Goal: Browse casually: Explore the website without a specific task or goal

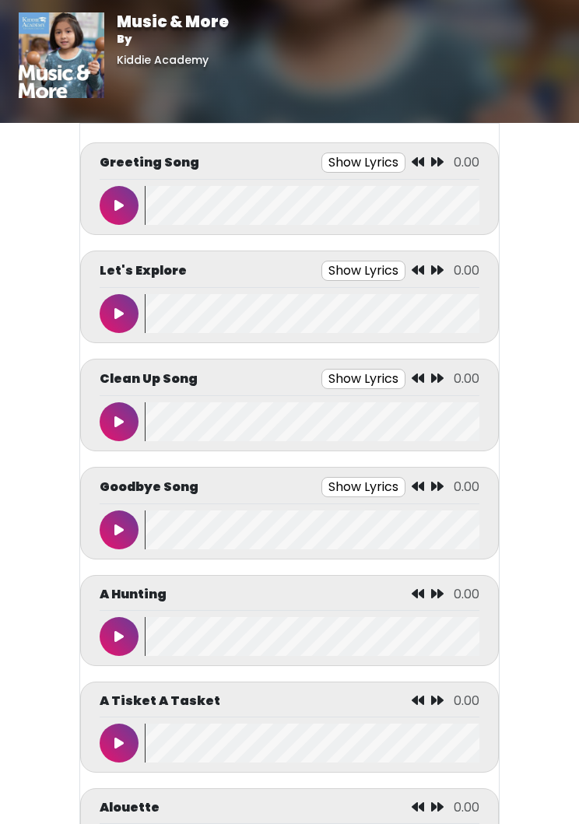
click at [128, 410] on button at bounding box center [119, 421] width 39 height 39
click at [112, 418] on button at bounding box center [119, 421] width 39 height 39
click at [116, 532] on icon at bounding box center [118, 530] width 9 height 12
click at [116, 537] on button at bounding box center [119, 529] width 39 height 39
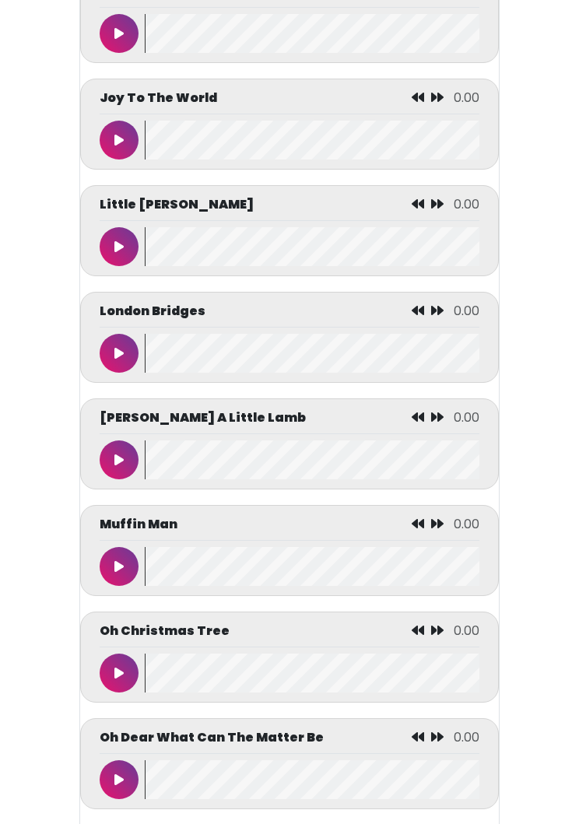
scroll to position [4671, 0]
click at [118, 465] on button at bounding box center [119, 460] width 39 height 39
click at [119, 466] on icon at bounding box center [119, 460] width 8 height 12
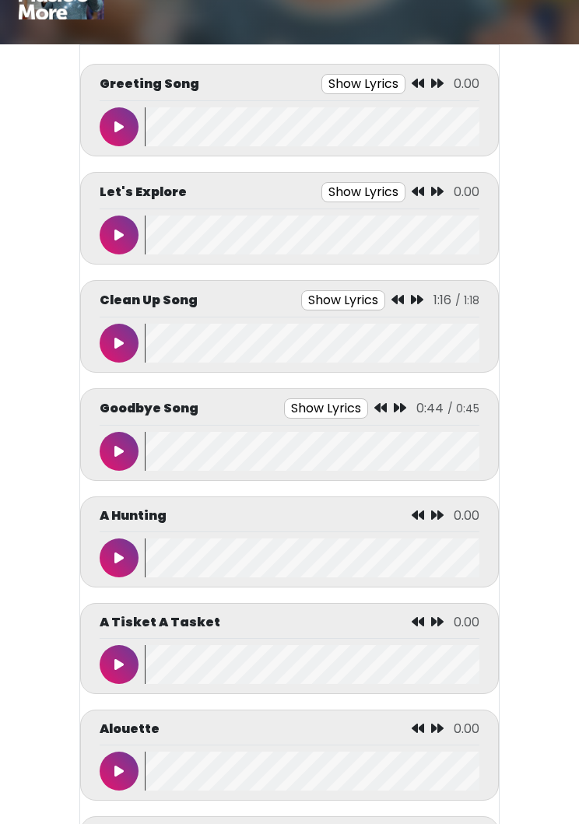
scroll to position [0, 0]
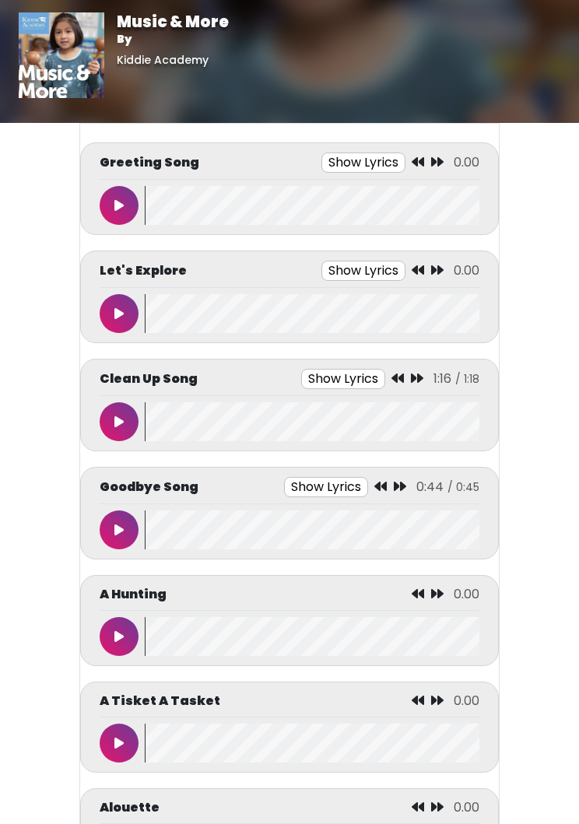
click at [123, 192] on button at bounding box center [119, 205] width 39 height 39
click at [106, 195] on button at bounding box center [119, 205] width 39 height 39
click at [106, 326] on button at bounding box center [119, 313] width 39 height 39
click at [124, 317] on button at bounding box center [119, 313] width 39 height 39
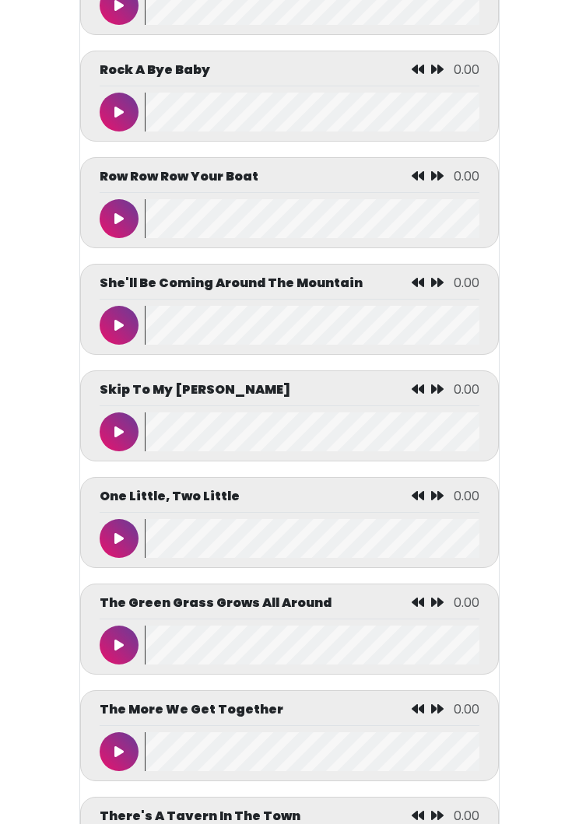
scroll to position [6883, 0]
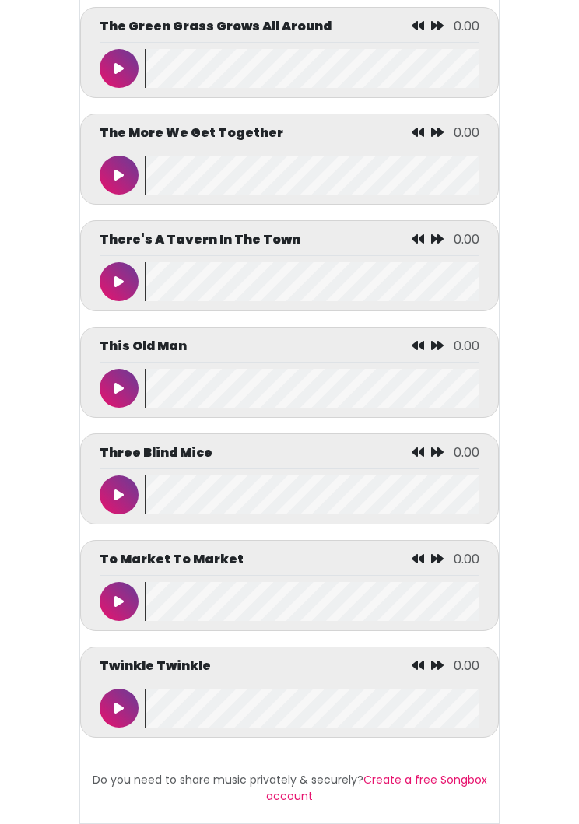
click at [117, 714] on icon at bounding box center [118, 708] width 9 height 12
click at [119, 714] on icon at bounding box center [119, 708] width 8 height 12
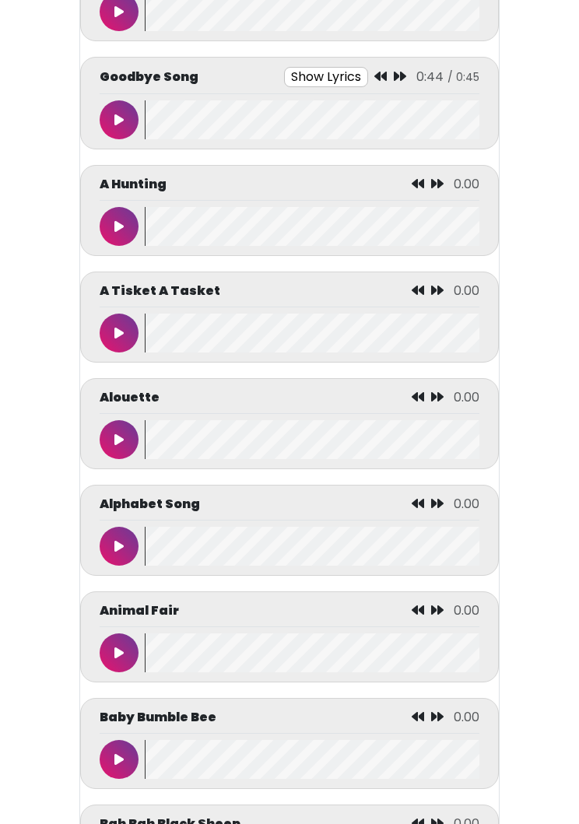
scroll to position [0, 0]
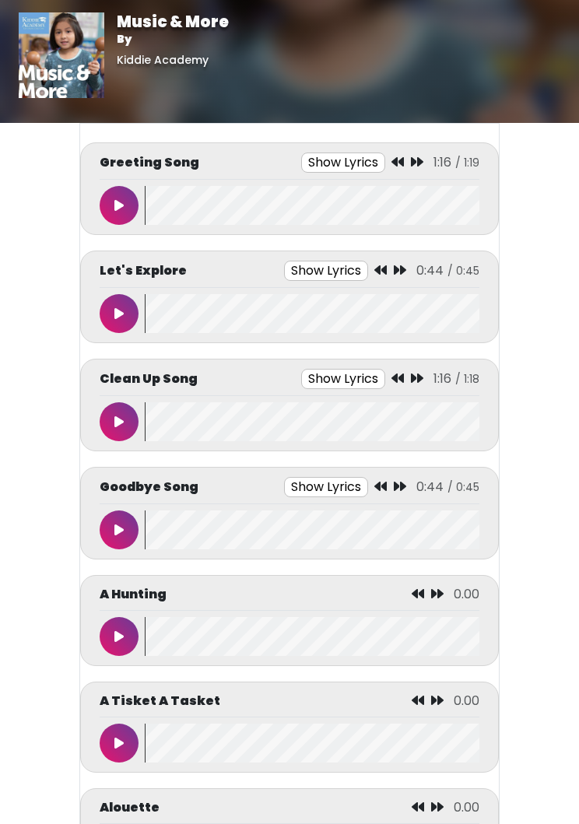
click at [106, 410] on button at bounding box center [119, 421] width 39 height 39
click at [119, 417] on icon at bounding box center [119, 421] width 8 height 12
click at [114, 527] on button at bounding box center [119, 529] width 39 height 39
click at [123, 532] on button at bounding box center [119, 529] width 39 height 39
click at [113, 191] on button at bounding box center [119, 205] width 39 height 39
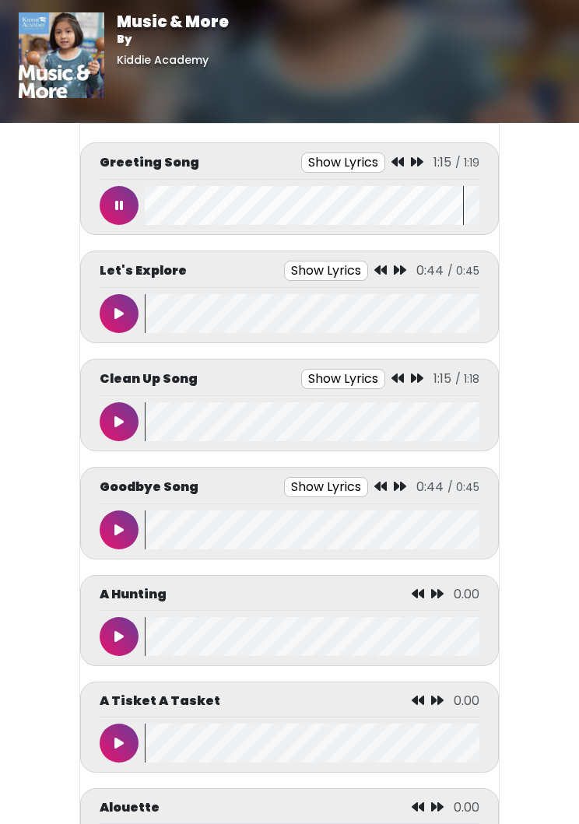
click at [122, 201] on icon at bounding box center [119, 205] width 8 height 12
click at [125, 310] on button at bounding box center [119, 313] width 39 height 39
click at [122, 415] on icon at bounding box center [119, 421] width 8 height 12
click at [118, 411] on button at bounding box center [119, 421] width 39 height 39
click at [111, 426] on button at bounding box center [119, 421] width 39 height 39
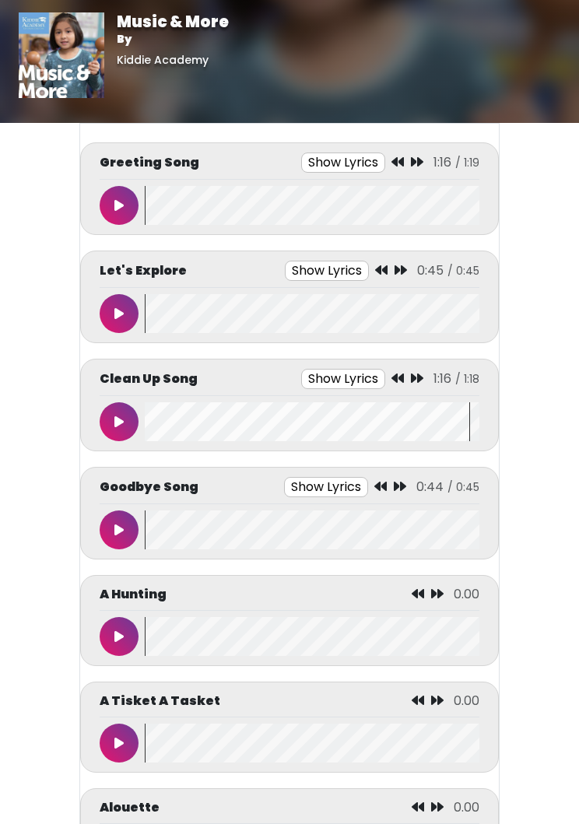
click at [126, 520] on button at bounding box center [119, 529] width 39 height 39
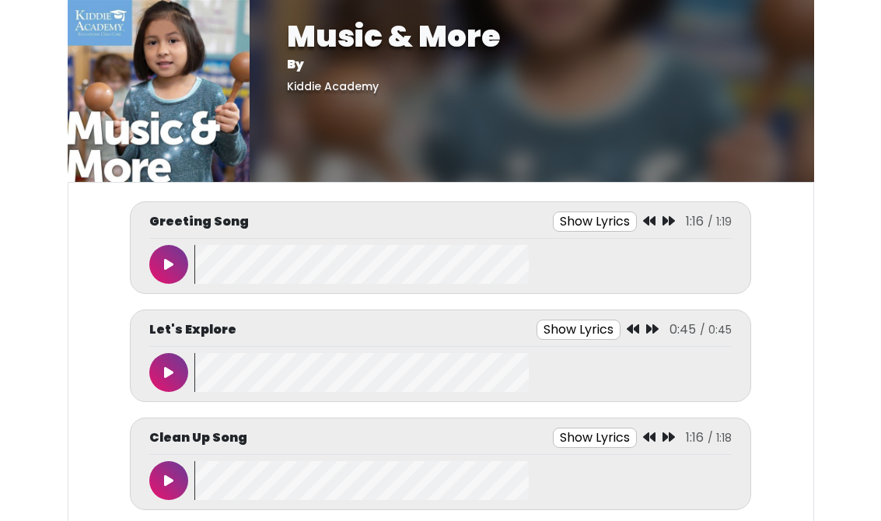
click at [162, 365] on button at bounding box center [168, 372] width 39 height 39
click at [183, 364] on button at bounding box center [168, 372] width 39 height 39
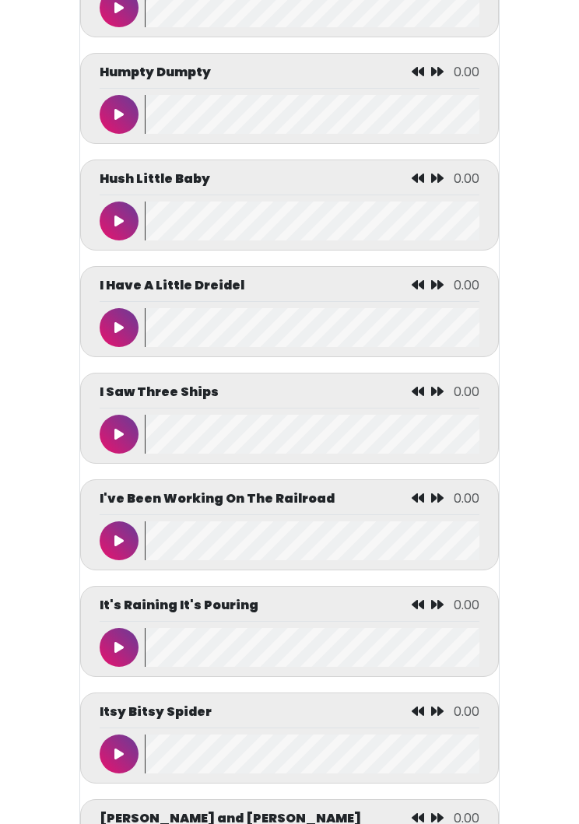
scroll to position [3737, 0]
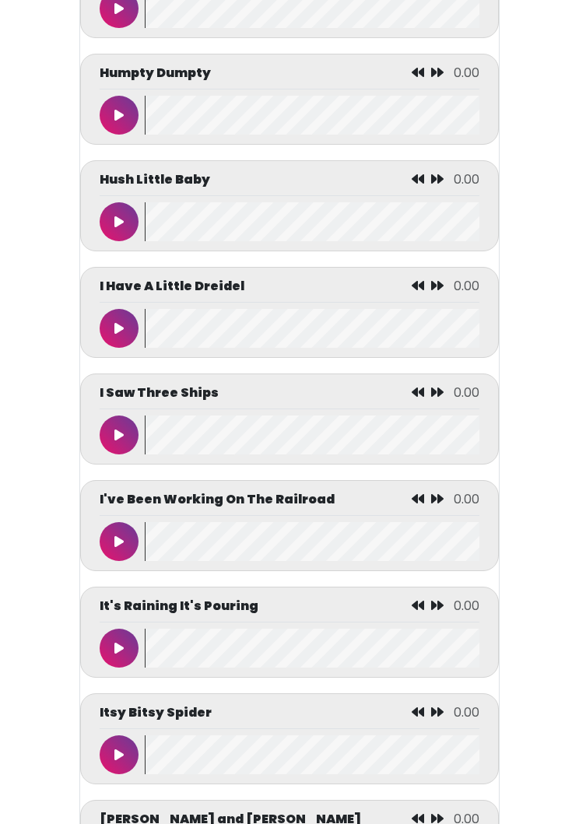
click at [110, 348] on button at bounding box center [119, 328] width 39 height 39
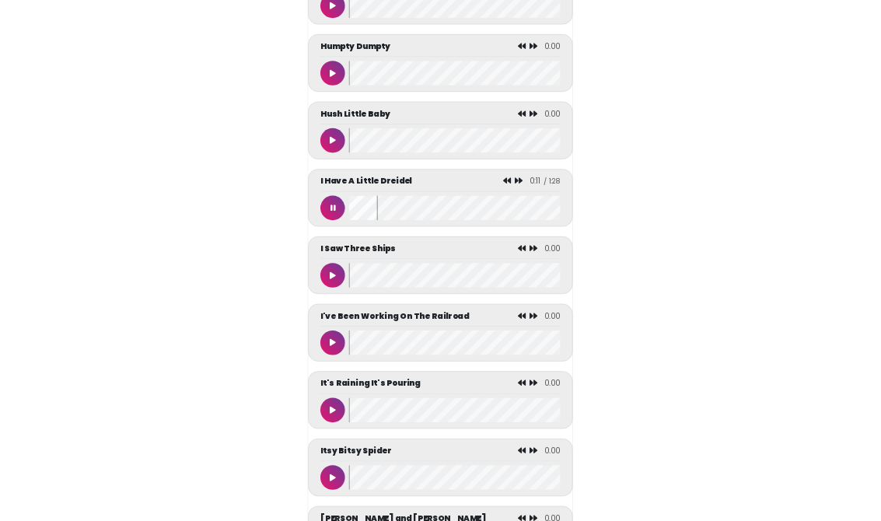
scroll to position [3948, 0]
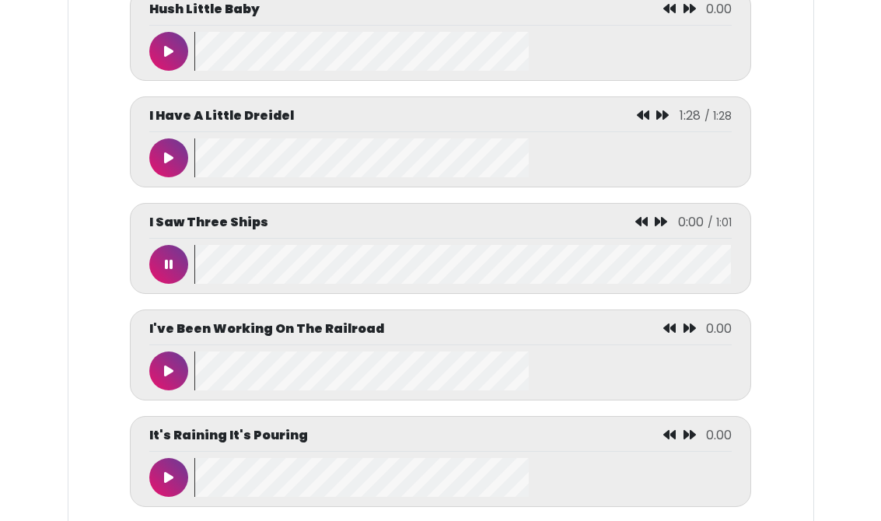
click at [173, 283] on button at bounding box center [168, 264] width 39 height 39
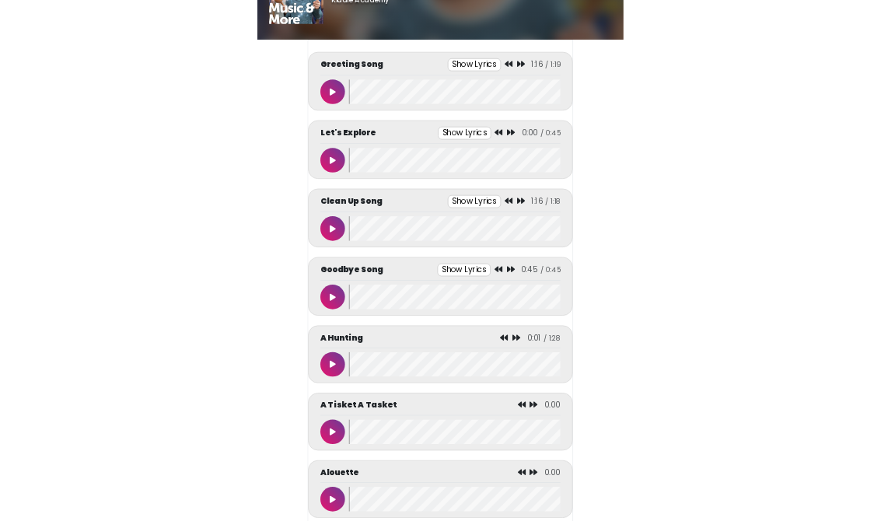
scroll to position [0, 0]
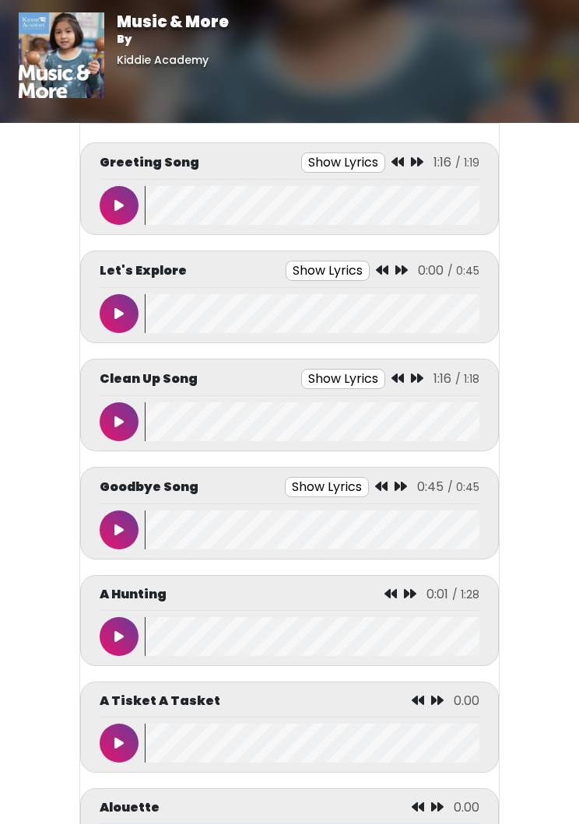
click at [124, 212] on button at bounding box center [119, 205] width 39 height 39
click at [129, 192] on button at bounding box center [119, 205] width 39 height 39
click at [119, 316] on icon at bounding box center [118, 313] width 9 height 12
click at [118, 306] on button at bounding box center [119, 313] width 39 height 39
click at [107, 429] on button at bounding box center [119, 421] width 39 height 39
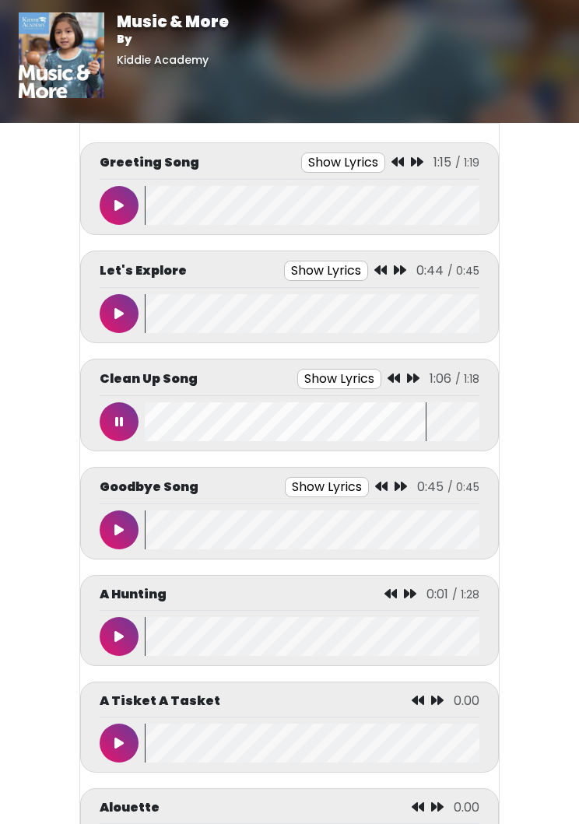
click at [132, 414] on button at bounding box center [119, 421] width 39 height 39
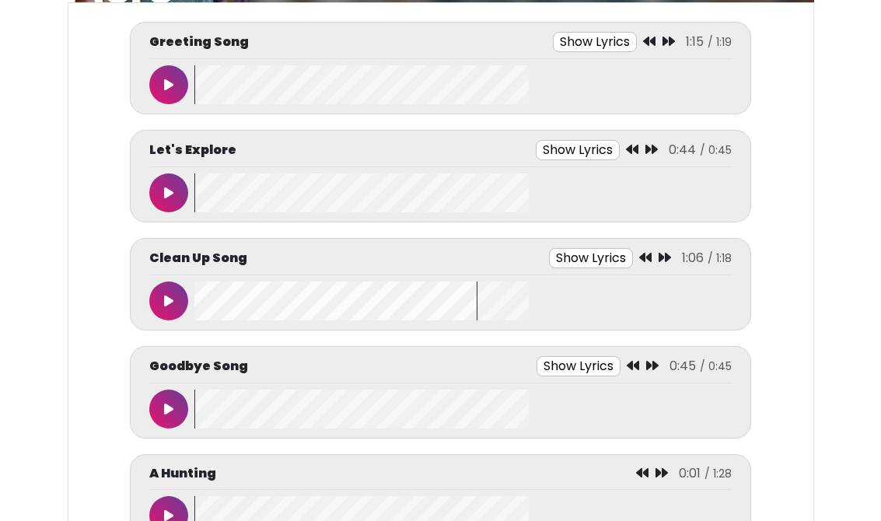
click at [173, 294] on button at bounding box center [168, 301] width 39 height 39
click at [169, 199] on button at bounding box center [168, 192] width 39 height 39
click at [173, 198] on button at bounding box center [168, 192] width 39 height 39
click at [166, 290] on button at bounding box center [168, 301] width 39 height 39
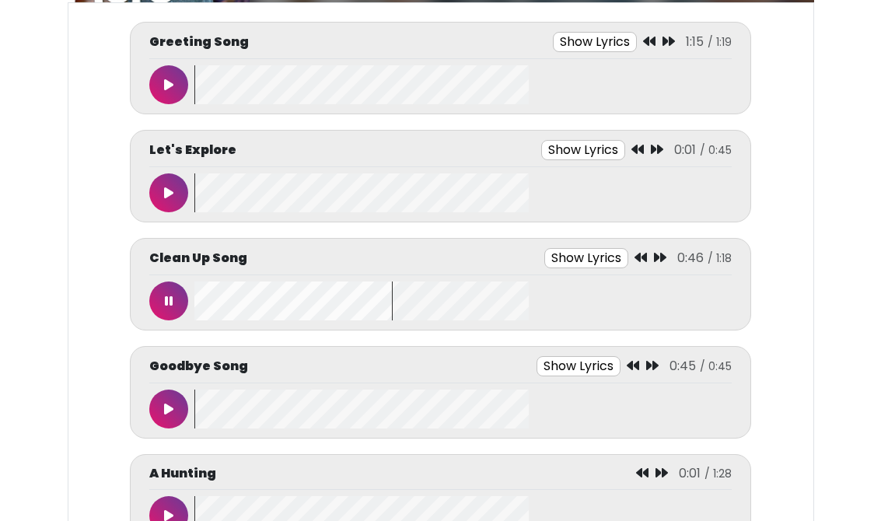
click at [181, 303] on button at bounding box center [168, 301] width 39 height 39
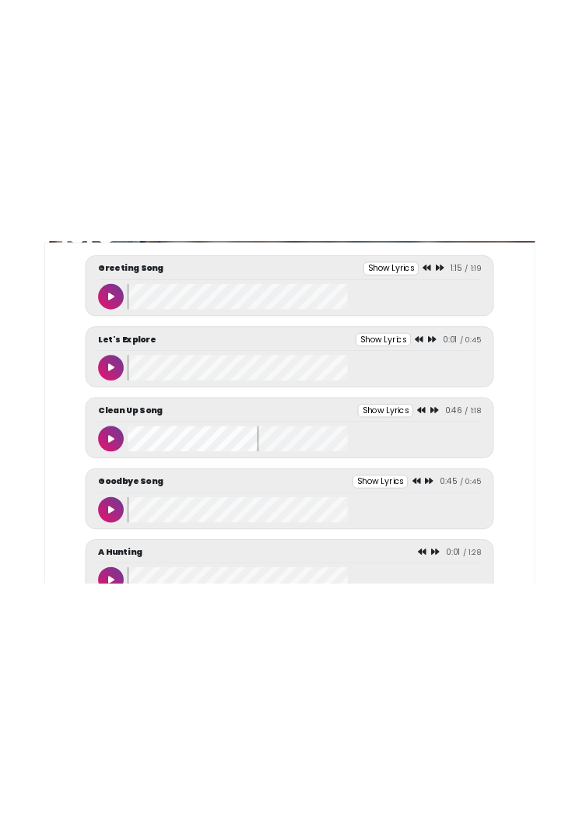
scroll to position [0, 0]
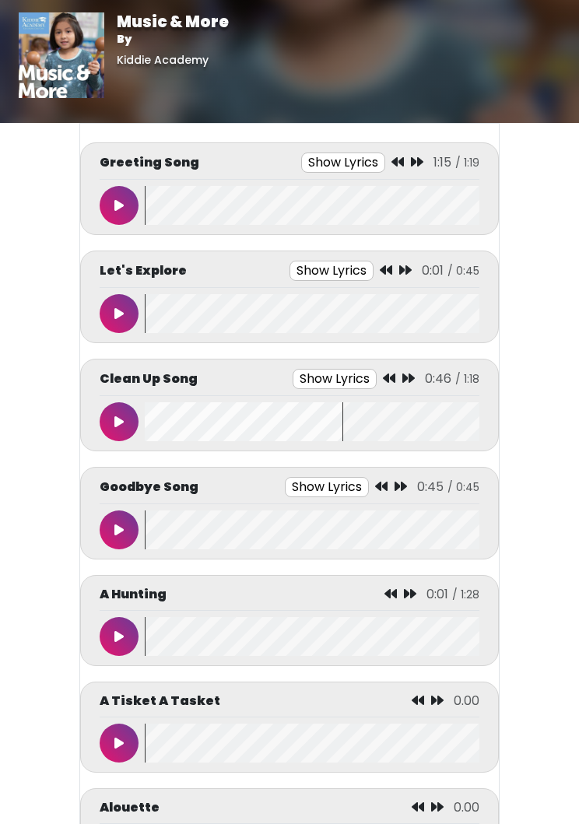
click at [128, 531] on button at bounding box center [119, 529] width 39 height 39
click at [110, 547] on button at bounding box center [119, 529] width 39 height 39
click at [121, 199] on icon at bounding box center [118, 205] width 9 height 12
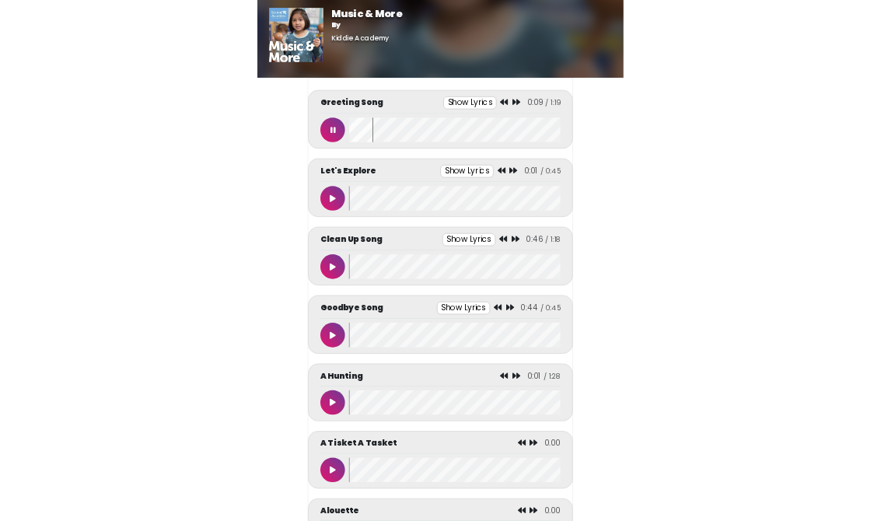
scroll to position [180, 0]
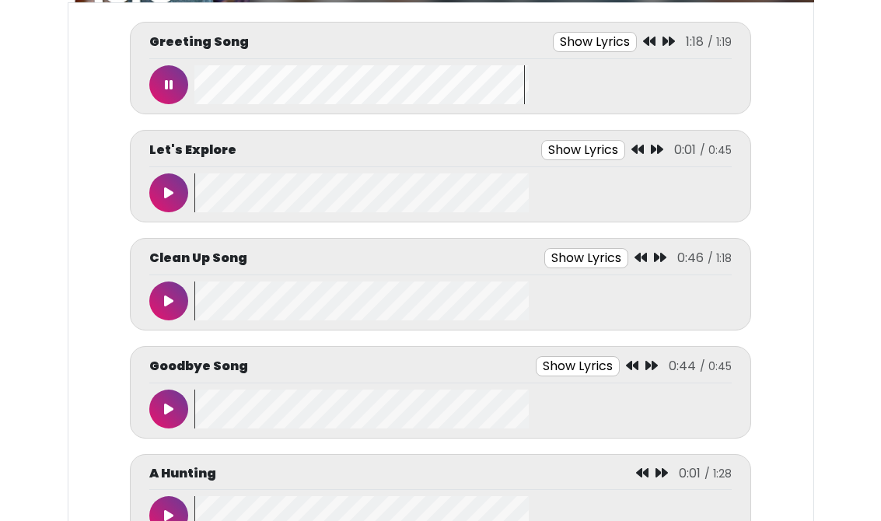
click at [169, 82] on icon at bounding box center [169, 85] width 8 height 12
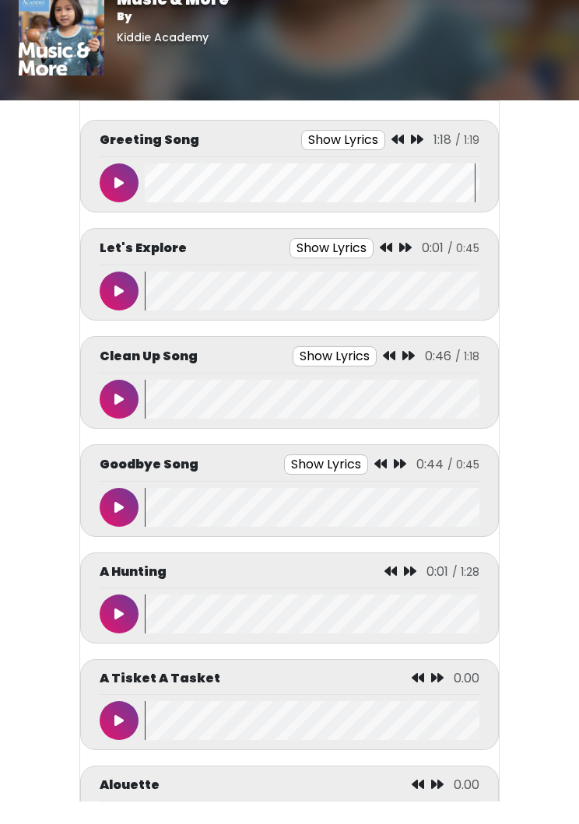
scroll to position [24, 0]
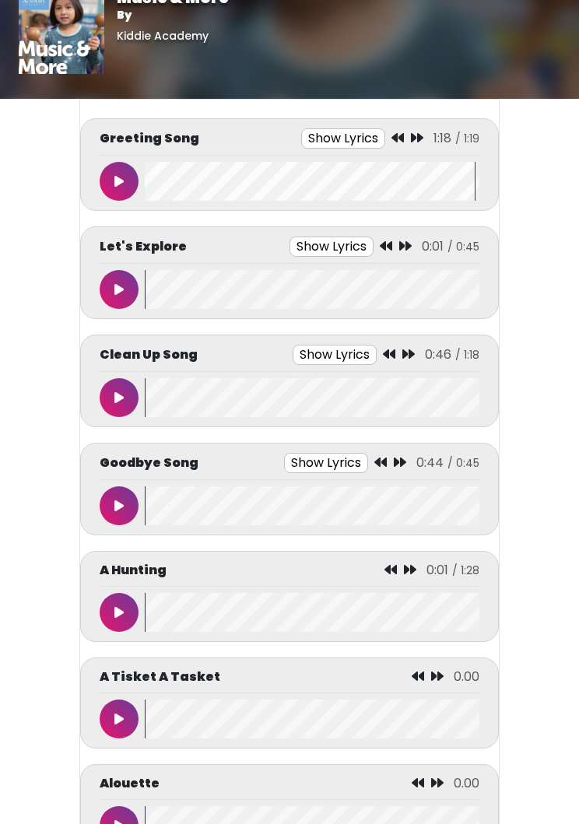
click at [127, 302] on button at bounding box center [119, 289] width 39 height 39
click at [124, 281] on button at bounding box center [119, 289] width 39 height 39
click at [108, 180] on button at bounding box center [119, 181] width 39 height 39
click at [124, 177] on button at bounding box center [119, 181] width 39 height 39
click at [131, 300] on button at bounding box center [119, 289] width 39 height 39
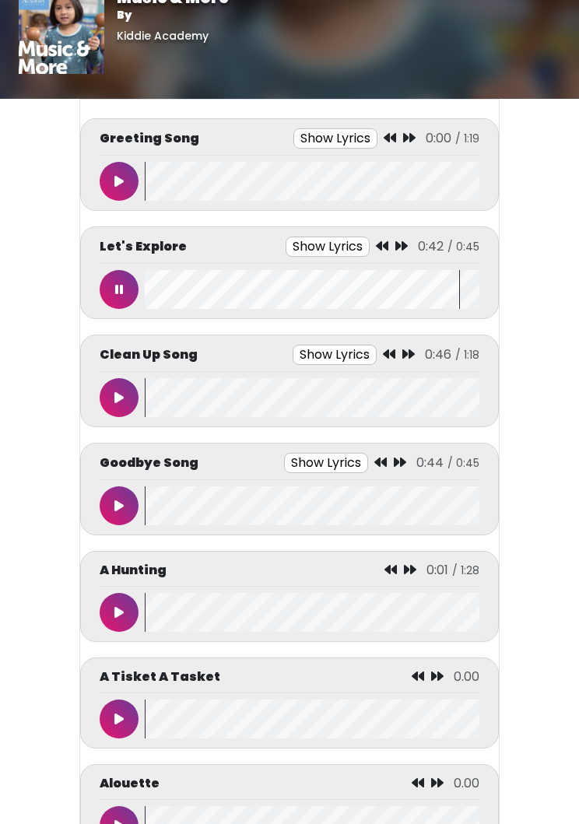
click at [107, 286] on button at bounding box center [119, 289] width 39 height 39
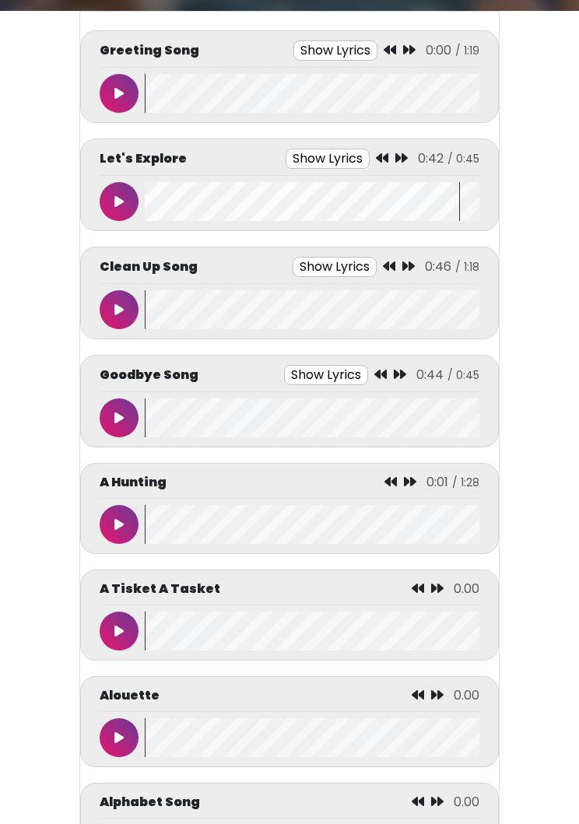
scroll to position [112, 0]
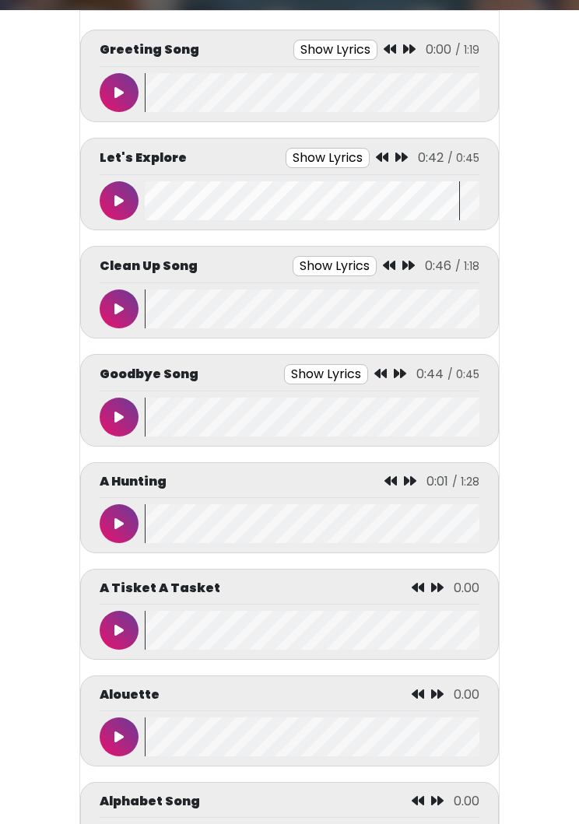
click at [116, 292] on button at bounding box center [119, 309] width 39 height 39
click at [110, 322] on button at bounding box center [119, 308] width 39 height 39
click at [122, 413] on icon at bounding box center [118, 417] width 9 height 12
click at [122, 419] on icon at bounding box center [118, 417] width 9 height 12
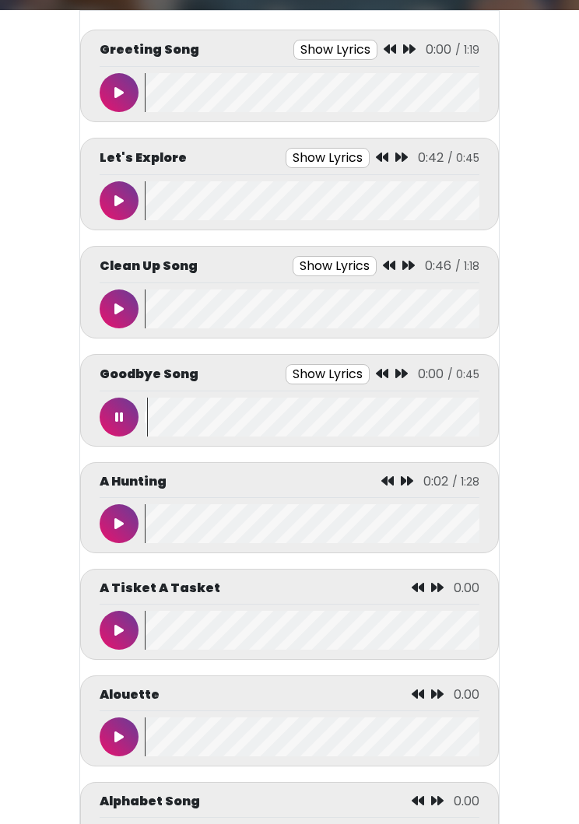
click at [112, 435] on button at bounding box center [119, 417] width 39 height 39
